Goal: Information Seeking & Learning: Learn about a topic

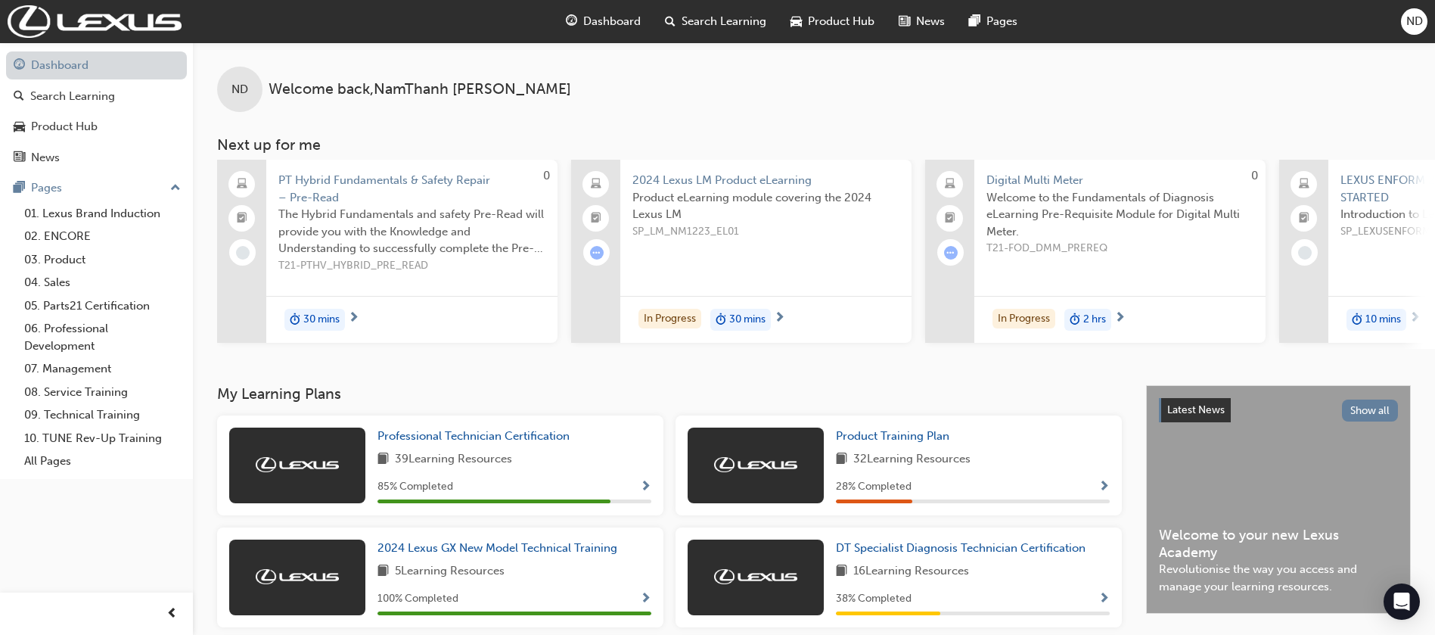
click at [49, 66] on link "Dashboard" at bounding box center [96, 65] width 181 height 28
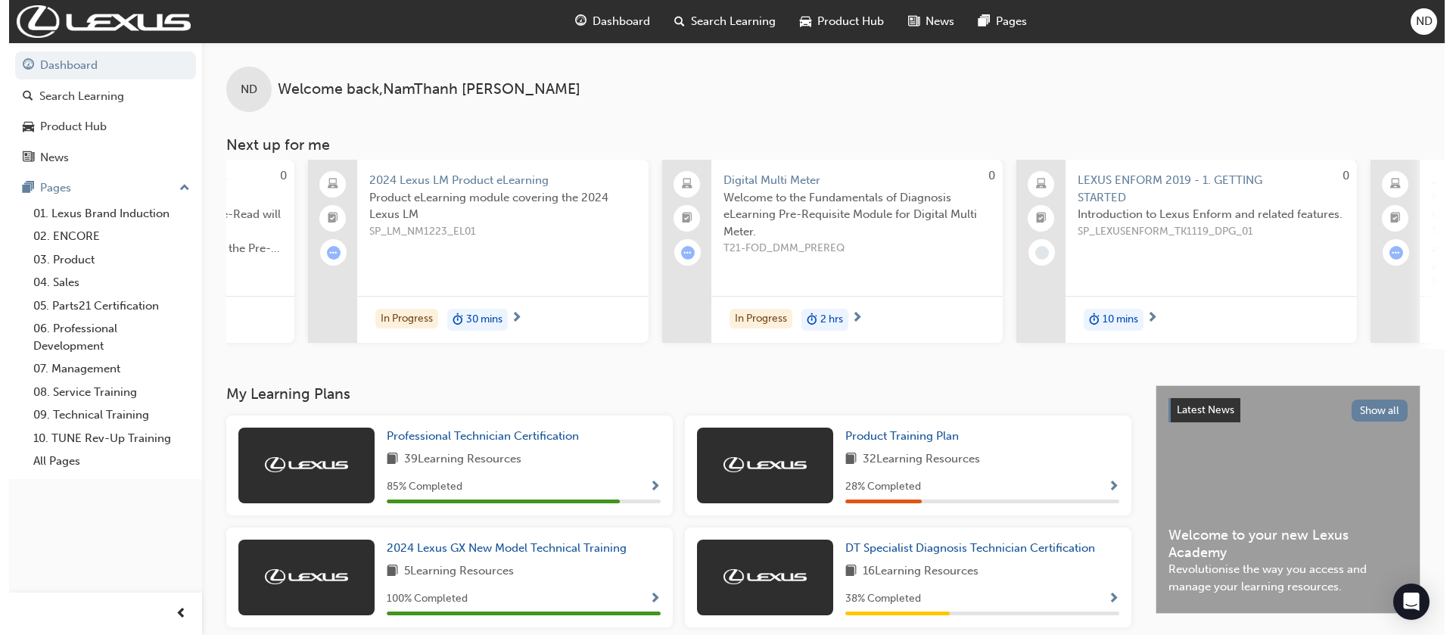
scroll to position [0, 257]
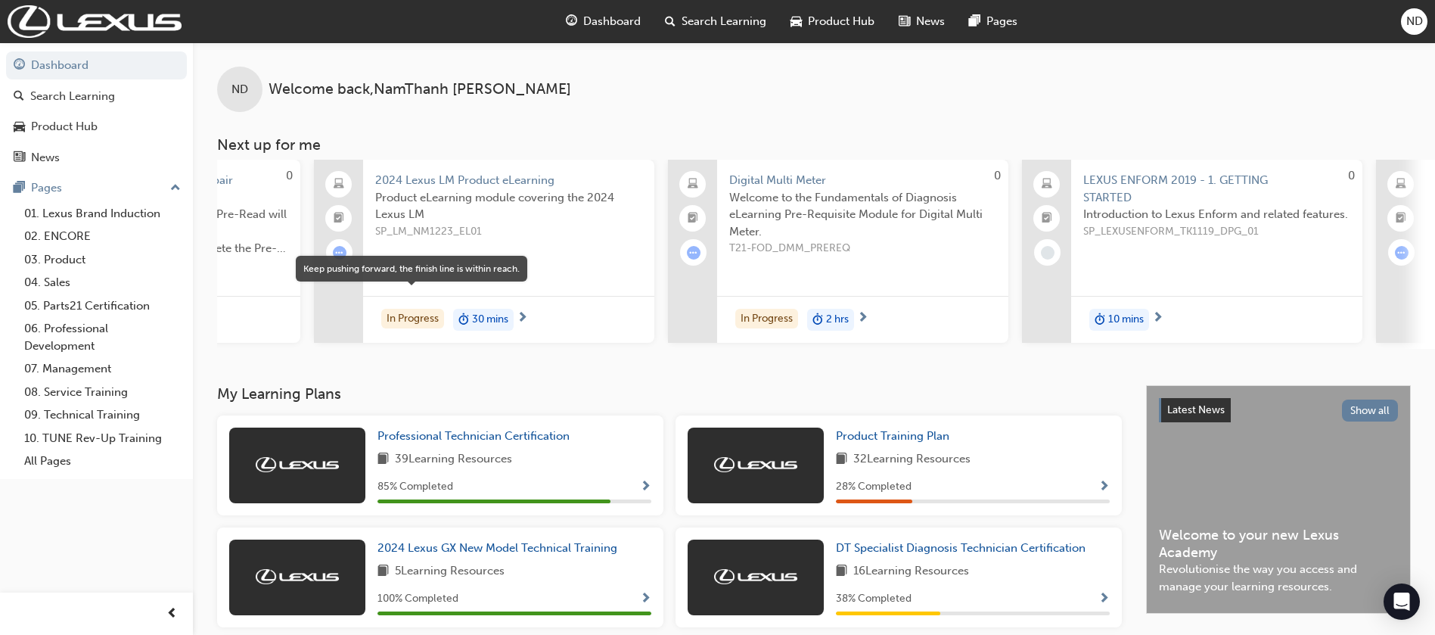
click at [409, 309] on div "In Progress" at bounding box center [412, 319] width 63 height 20
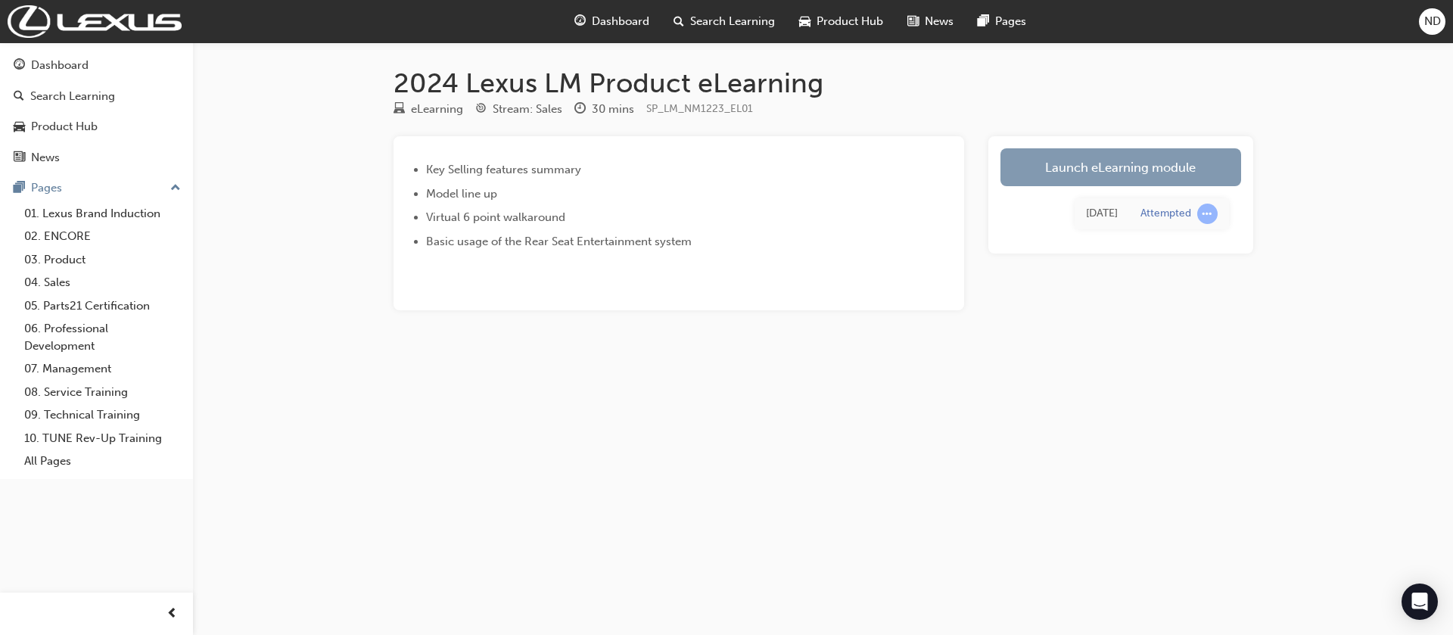
click at [1066, 165] on link "Launch eLearning module" at bounding box center [1120, 167] width 241 height 38
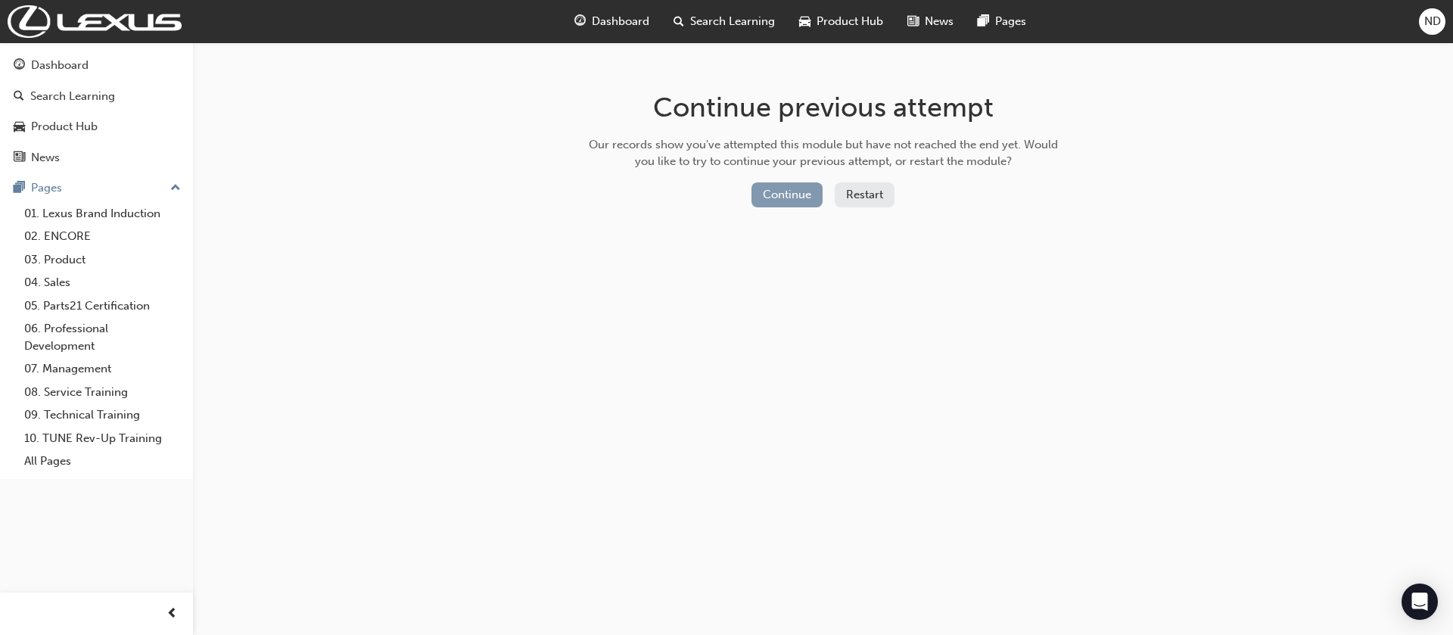
click at [793, 194] on button "Continue" at bounding box center [786, 194] width 71 height 25
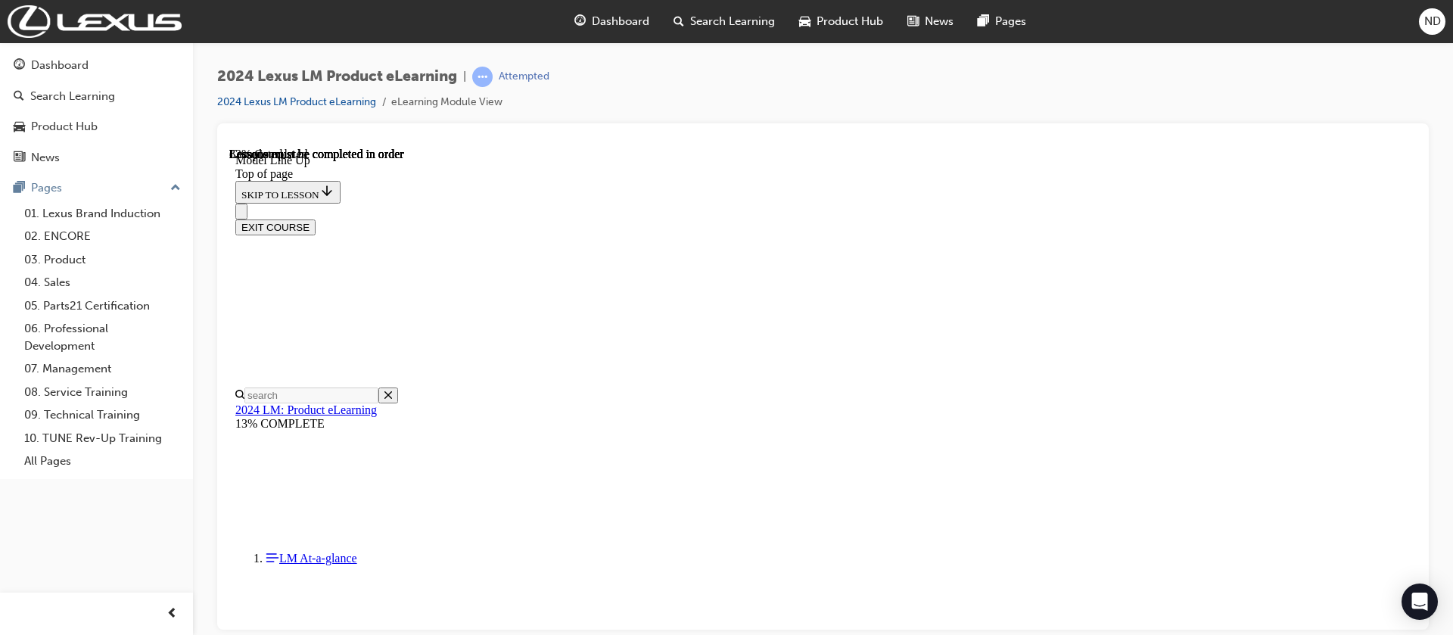
scroll to position [2786, 0]
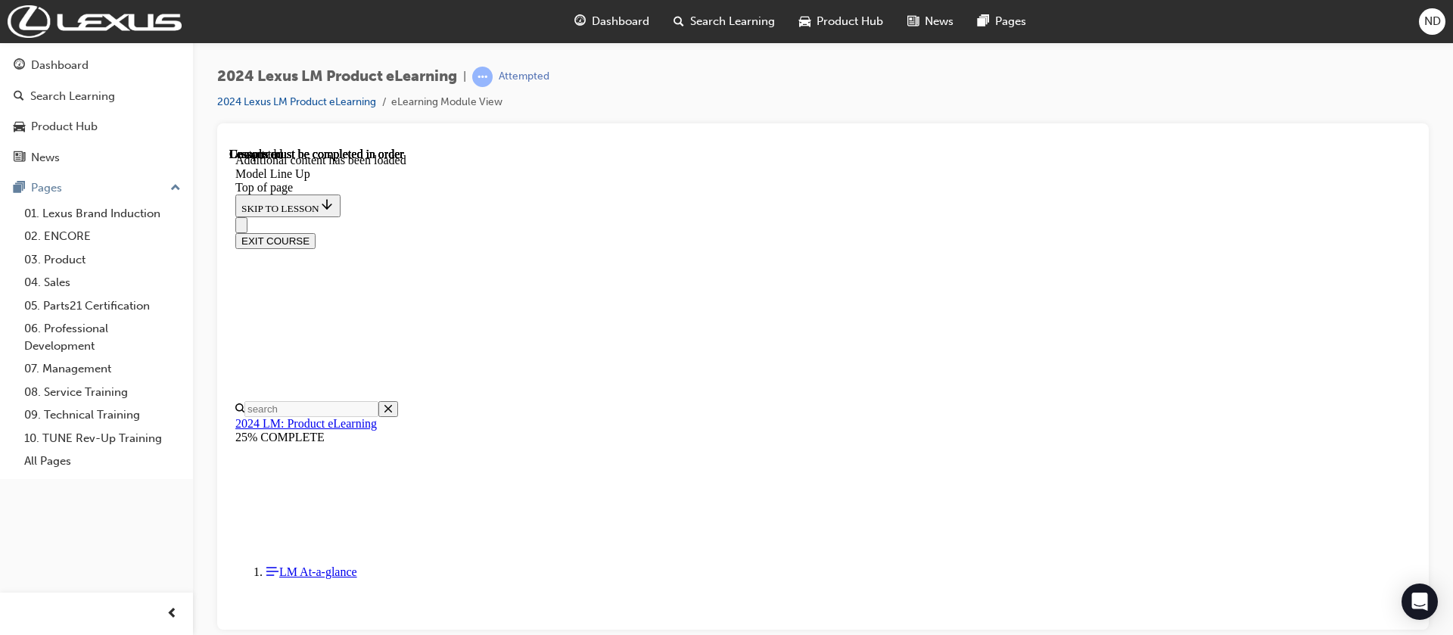
scroll to position [3244, 0]
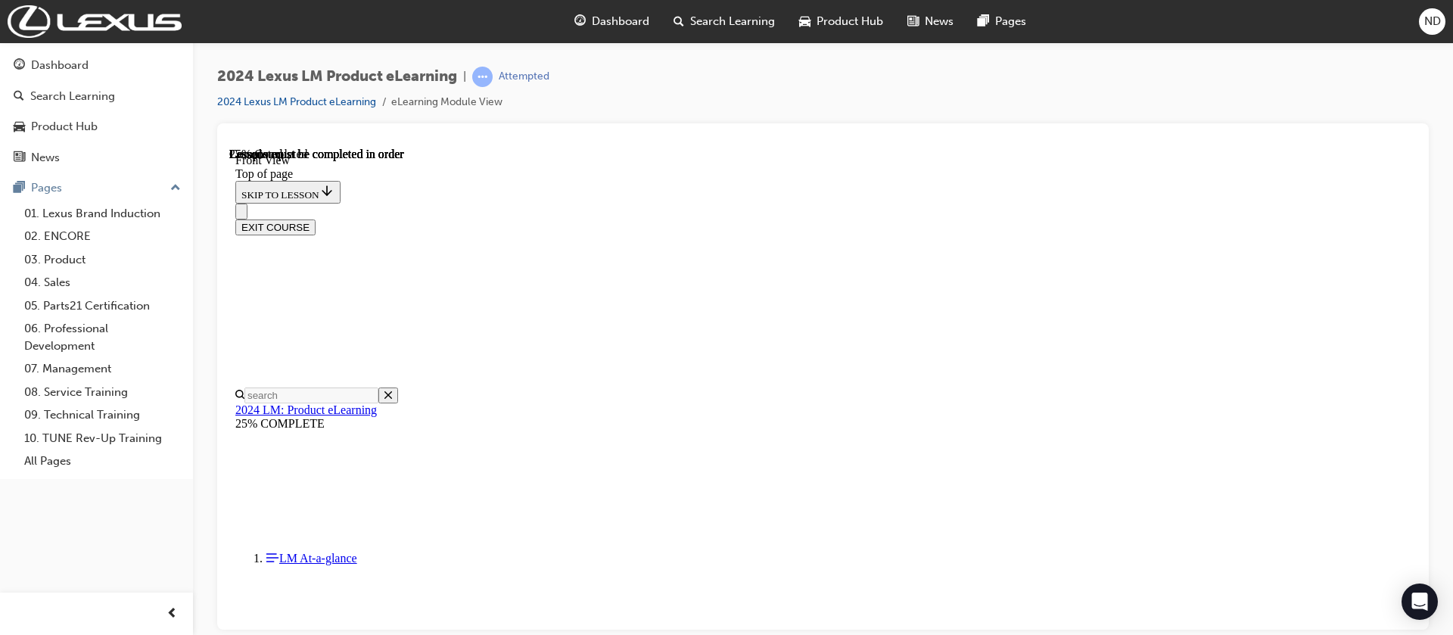
scroll to position [387, 0]
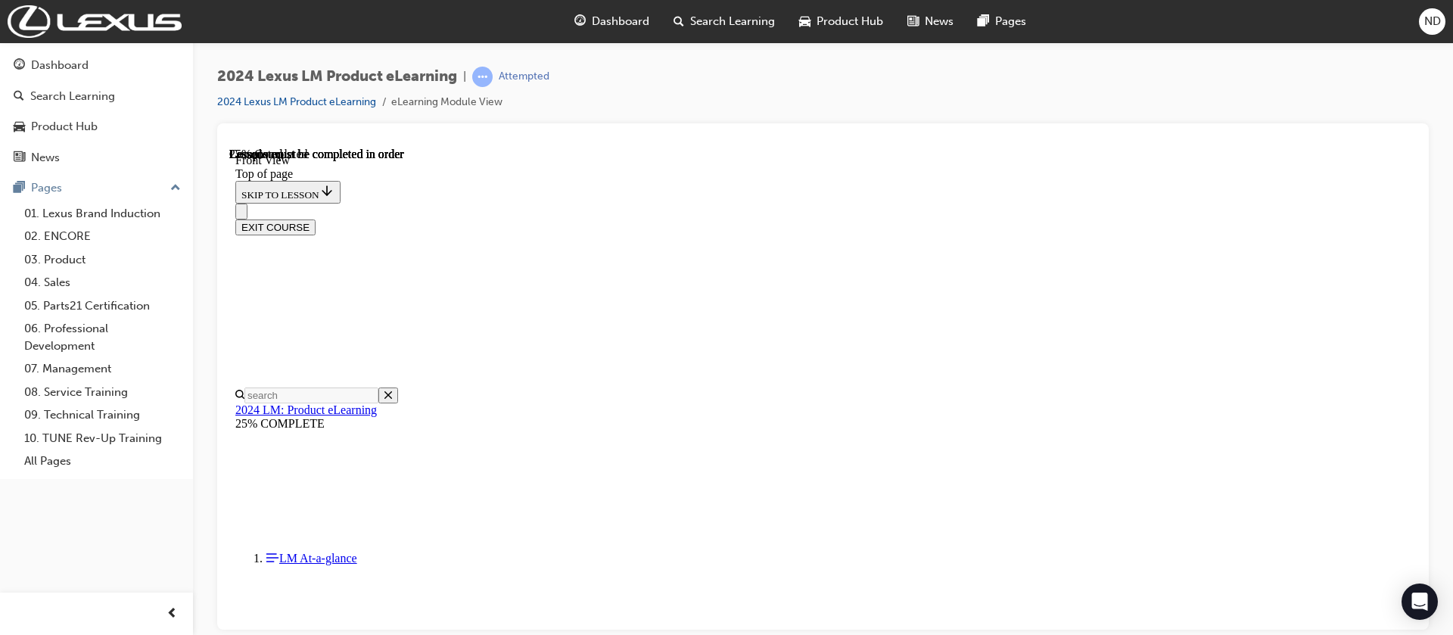
click at [1428, 23] on span "ND" at bounding box center [1432, 21] width 17 height 17
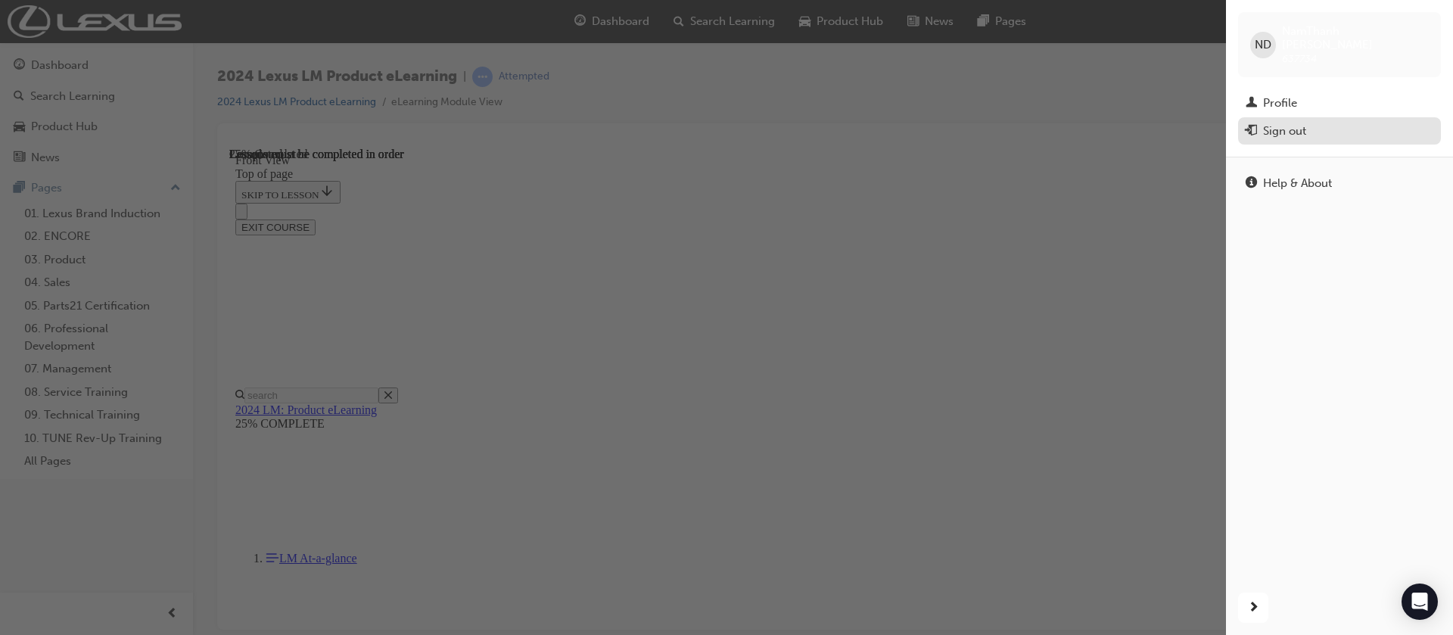
click at [1262, 122] on div "Sign out" at bounding box center [1339, 131] width 188 height 19
